Goal: Navigation & Orientation: Find specific page/section

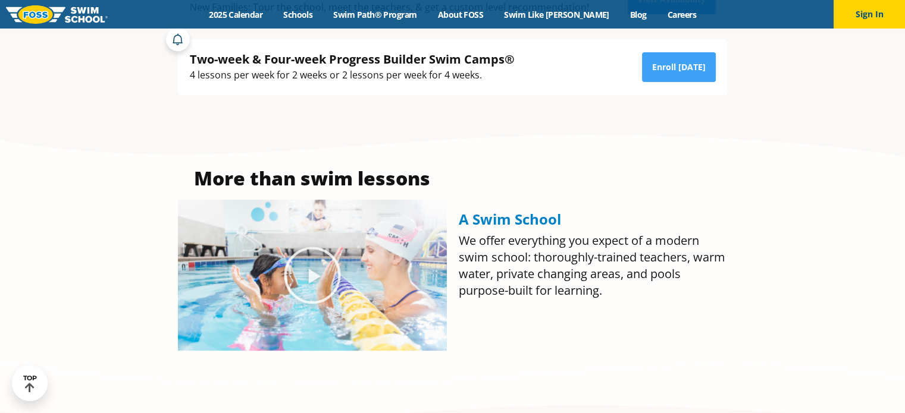
scroll to position [476, 0]
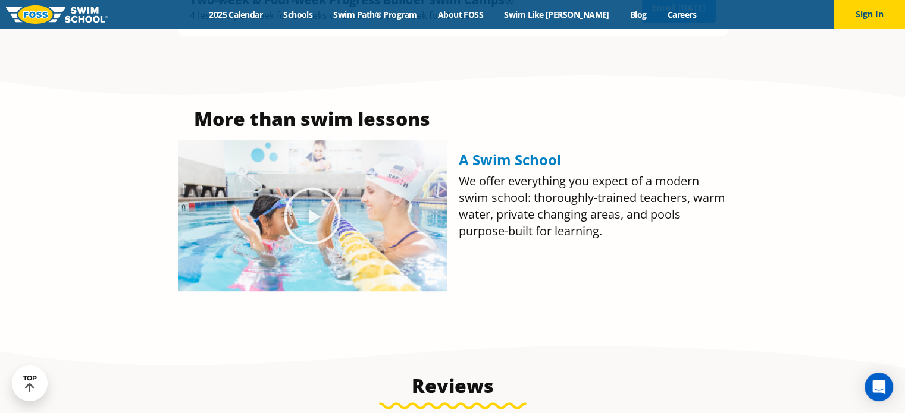
click at [311, 181] on img at bounding box center [312, 215] width 269 height 151
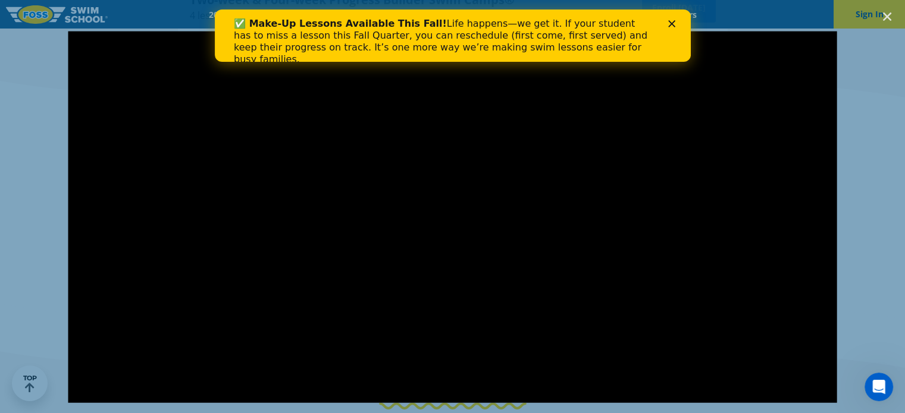
scroll to position [0, 0]
drag, startPoint x: 677, startPoint y: 23, endPoint x: 654, endPoint y: 14, distance: 24.3
click at [654, 14] on div "✅ Make-Up Lessons Available This Fall! Life happens—we get it. If your student …" at bounding box center [452, 41] width 476 height 55
click at [668, 25] on polygon "Close" at bounding box center [670, 23] width 7 height 7
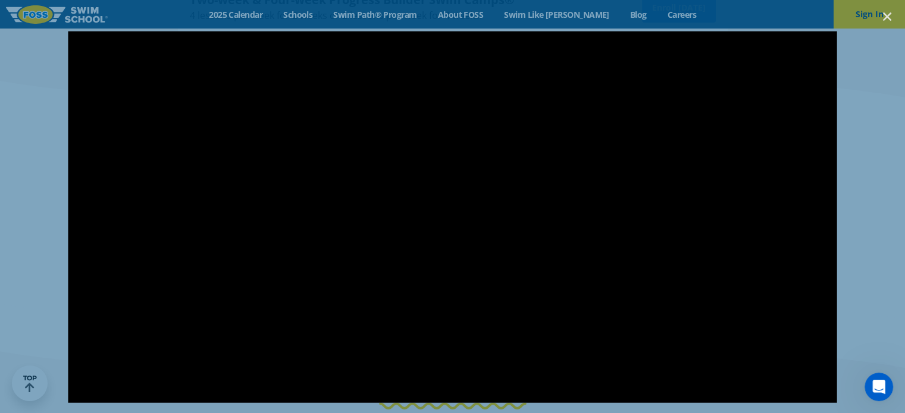
click at [84, 9] on div at bounding box center [452, 206] width 905 height 413
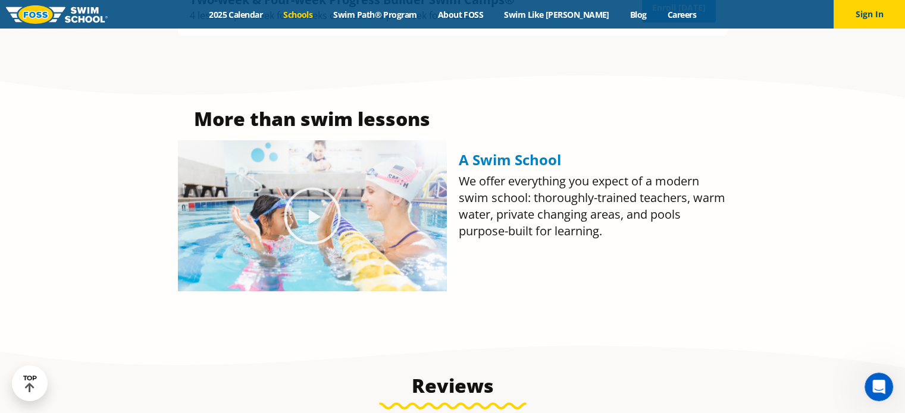
click at [323, 17] on link "Schools" at bounding box center [298, 14] width 50 height 11
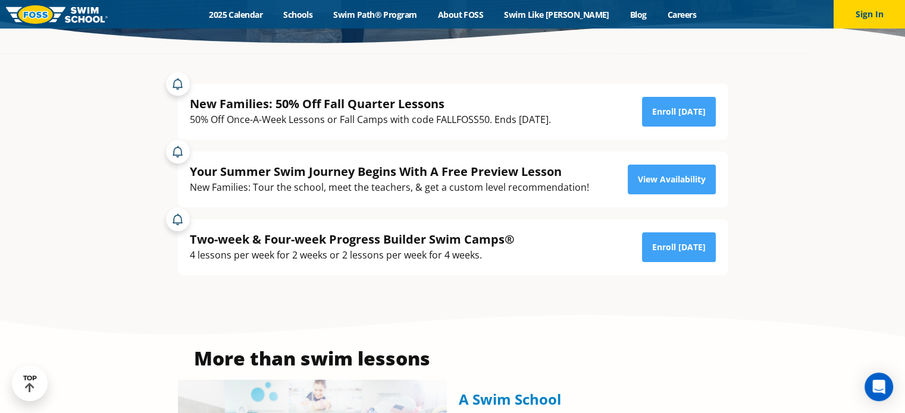
click at [660, 7] on div "Menu 2025 Calendar Schools Swim Path® Program About FOSS Swim Like Regan Blog C…" at bounding box center [452, 14] width 905 height 29
click at [664, 16] on link "Careers" at bounding box center [681, 14] width 49 height 11
